Goal: Information Seeking & Learning: Check status

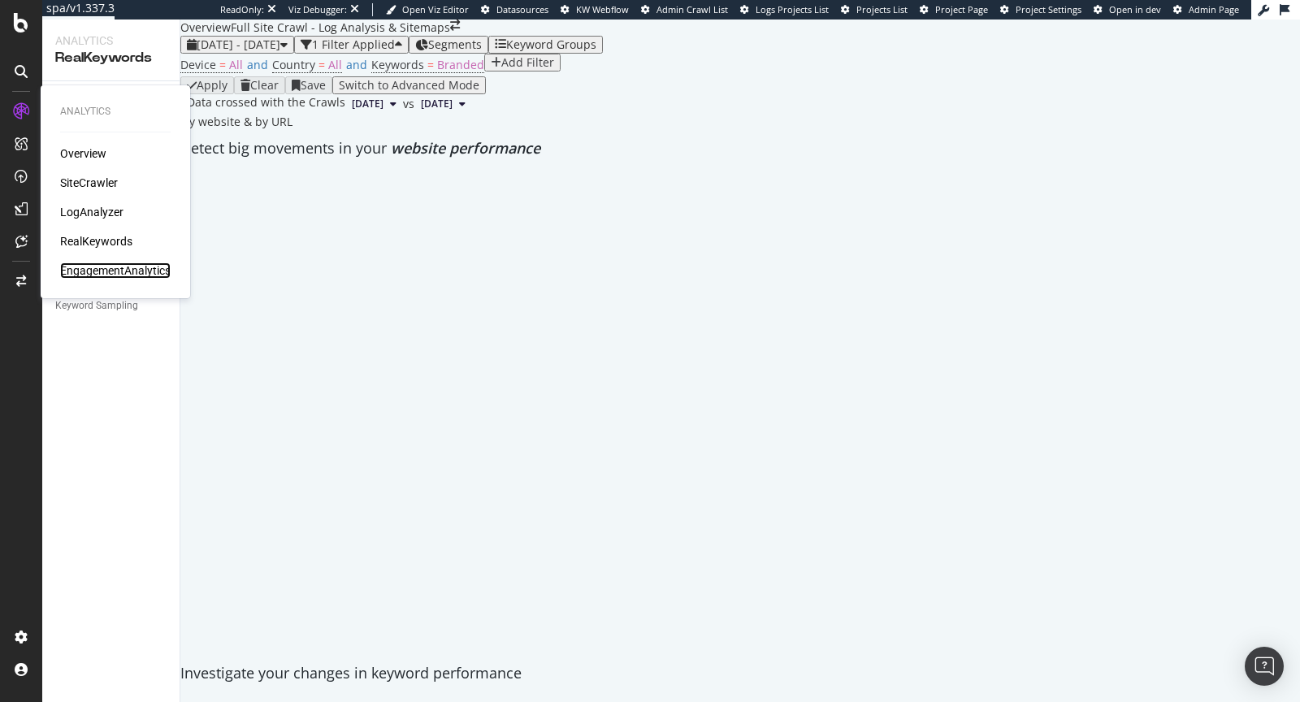
click at [84, 266] on div "EngagementAnalytics" at bounding box center [115, 270] width 111 height 16
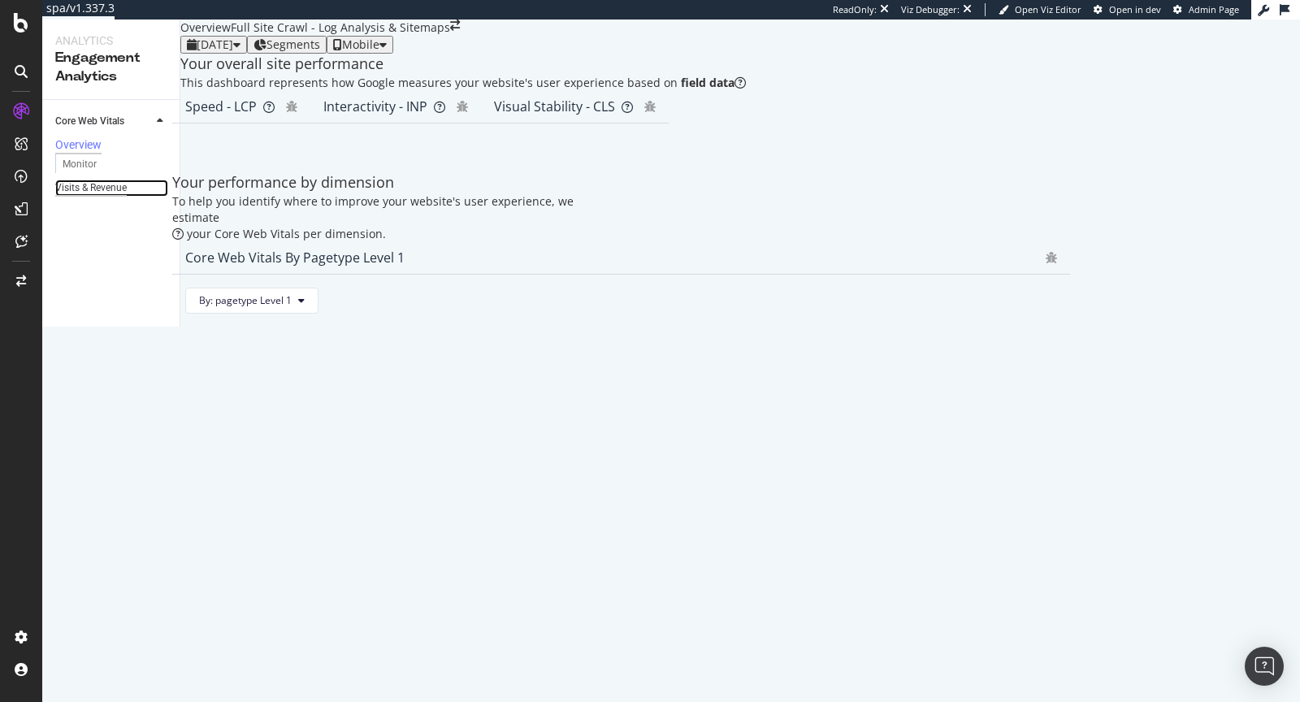
click at [109, 197] on div "Visits & Revenue" at bounding box center [91, 188] width 72 height 17
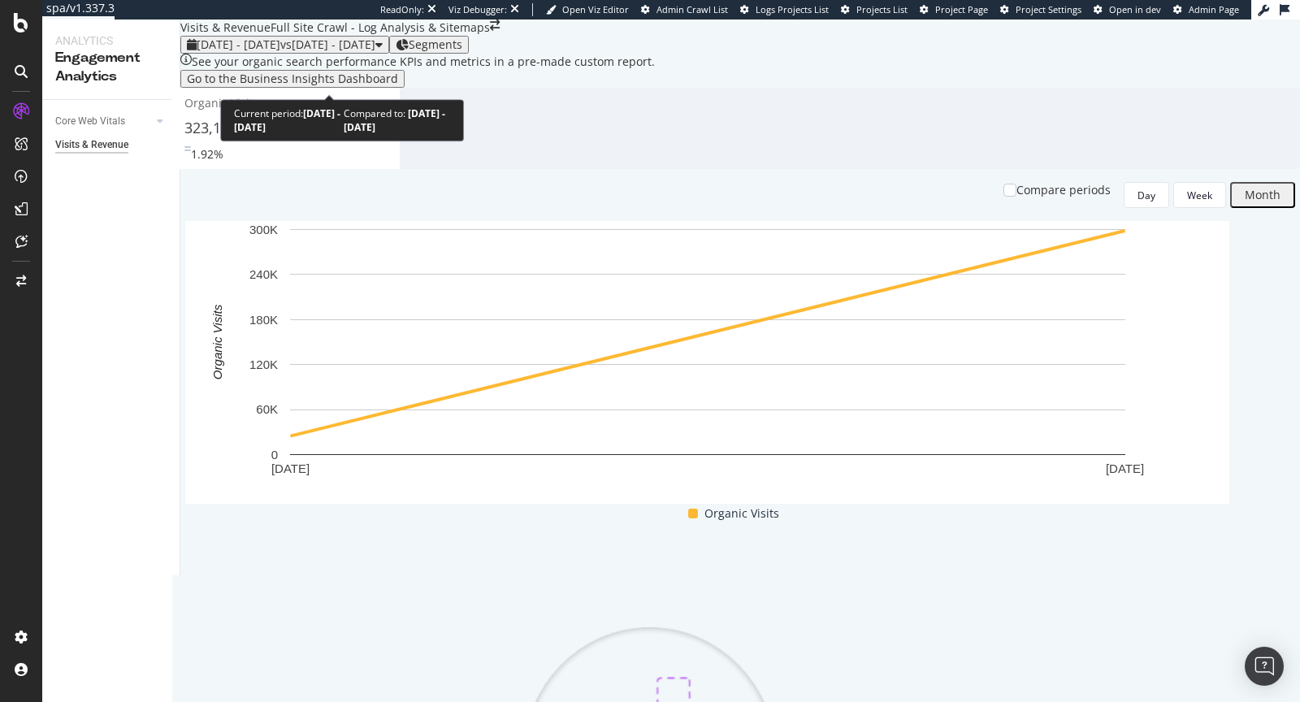
click at [375, 52] on span "vs [DATE] - [DATE]" at bounding box center [327, 44] width 95 height 15
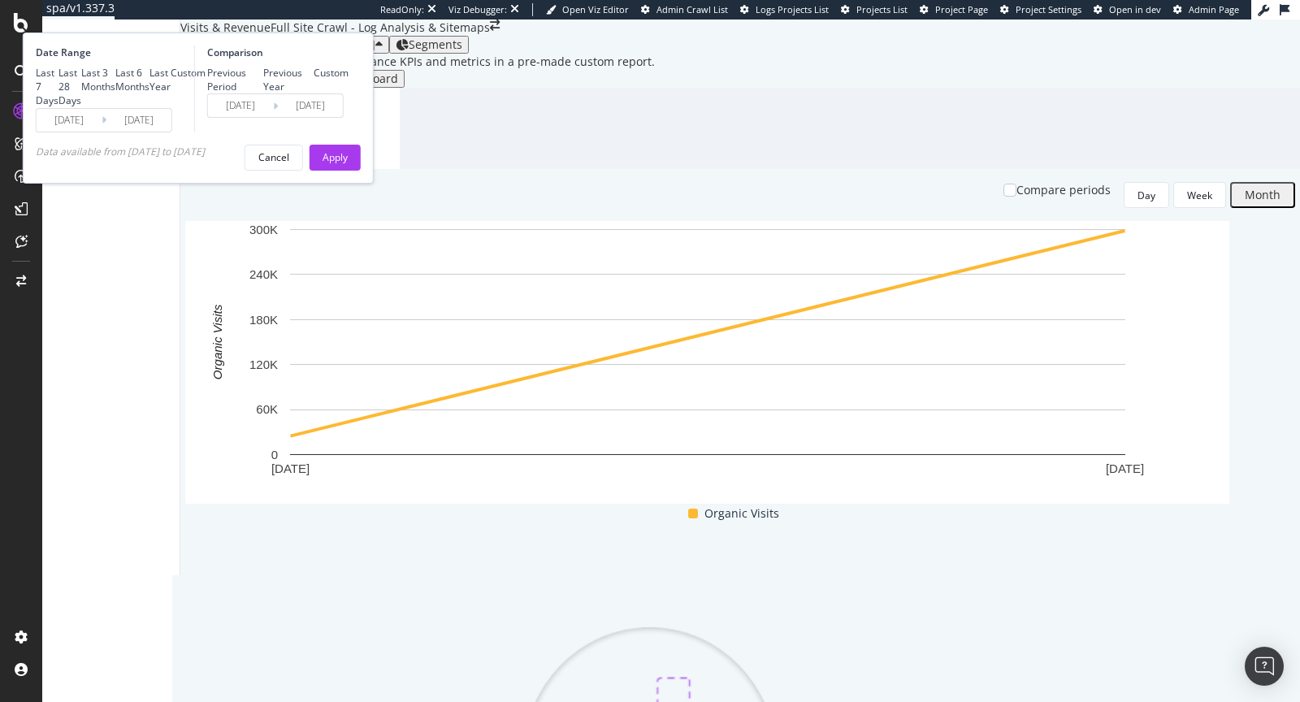
click at [206, 107] on div "Last 7 Days Last 28 Days Last 3 Months Last 6 Months Last Year Custom" at bounding box center [121, 86] width 170 height 41
click at [171, 93] on div "Last Year" at bounding box center [160, 80] width 21 height 28
type input "[DATE]"
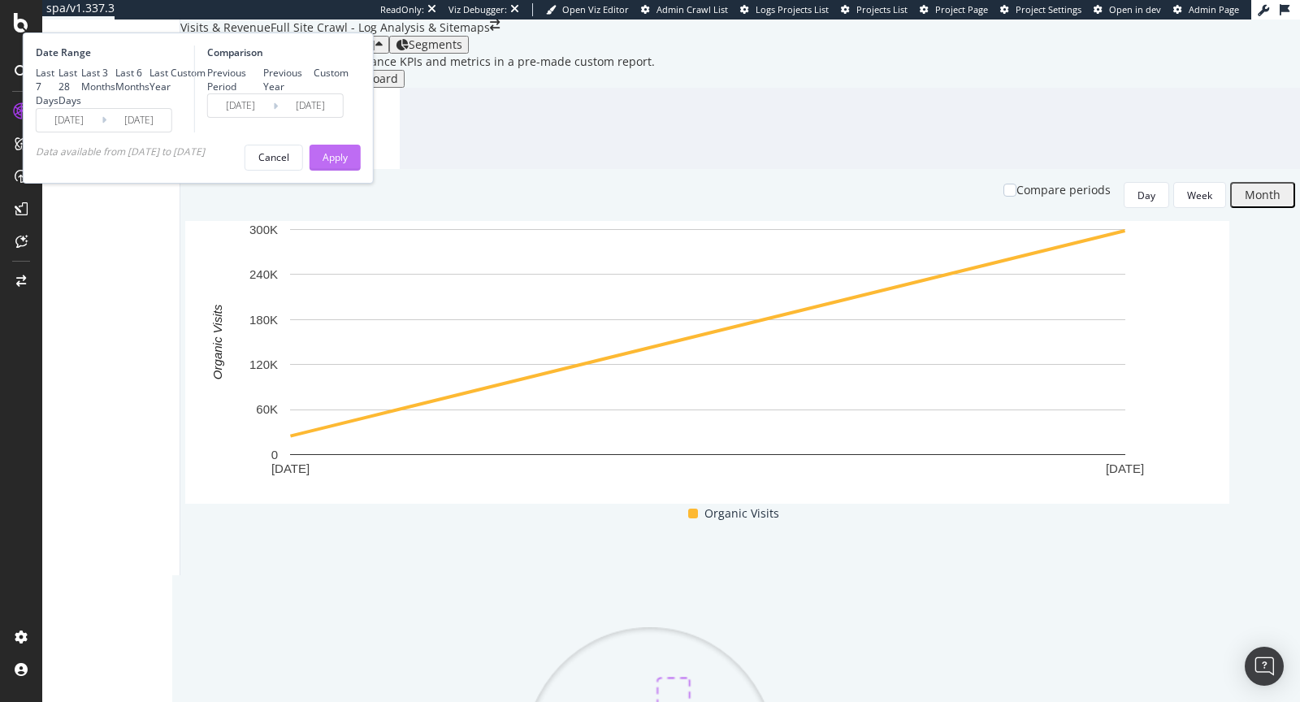
click at [348, 170] on div "Apply" at bounding box center [335, 157] width 25 height 24
